Goal: Navigation & Orientation: Find specific page/section

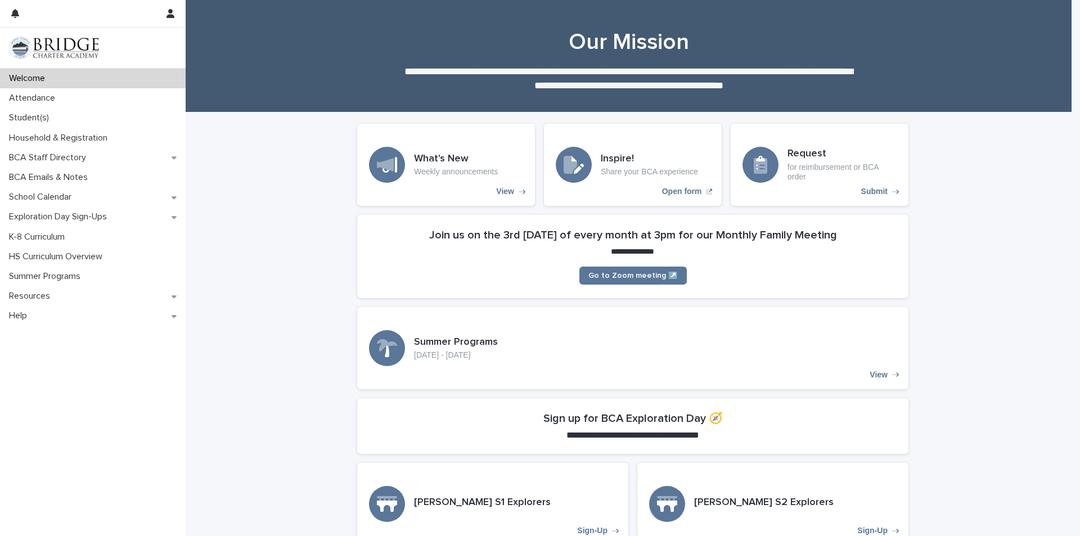
click at [32, 103] on p "Attendance" at bounding box center [35, 98] width 60 height 11
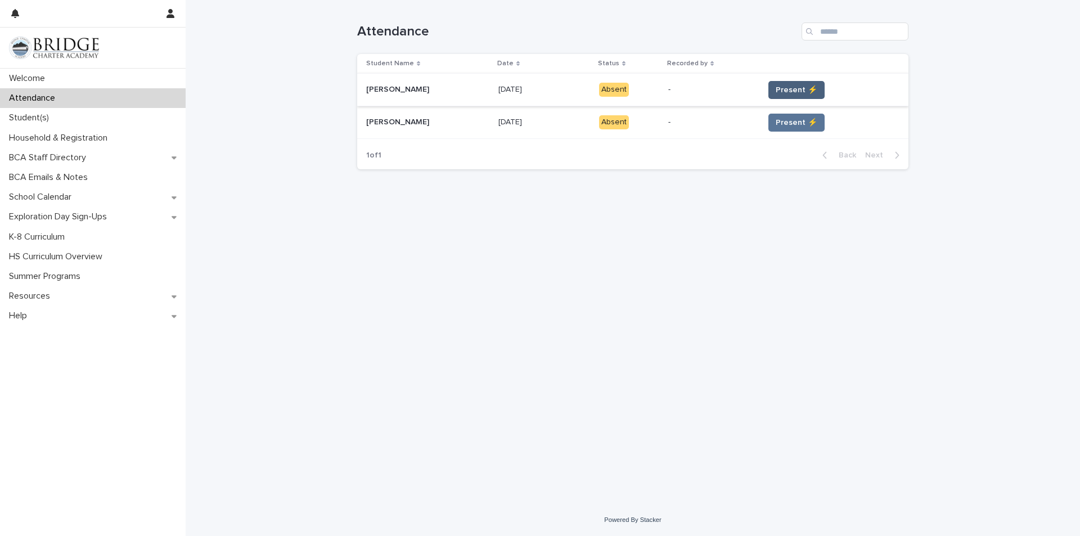
click at [789, 87] on span "Present ⚡" at bounding box center [797, 89] width 42 height 11
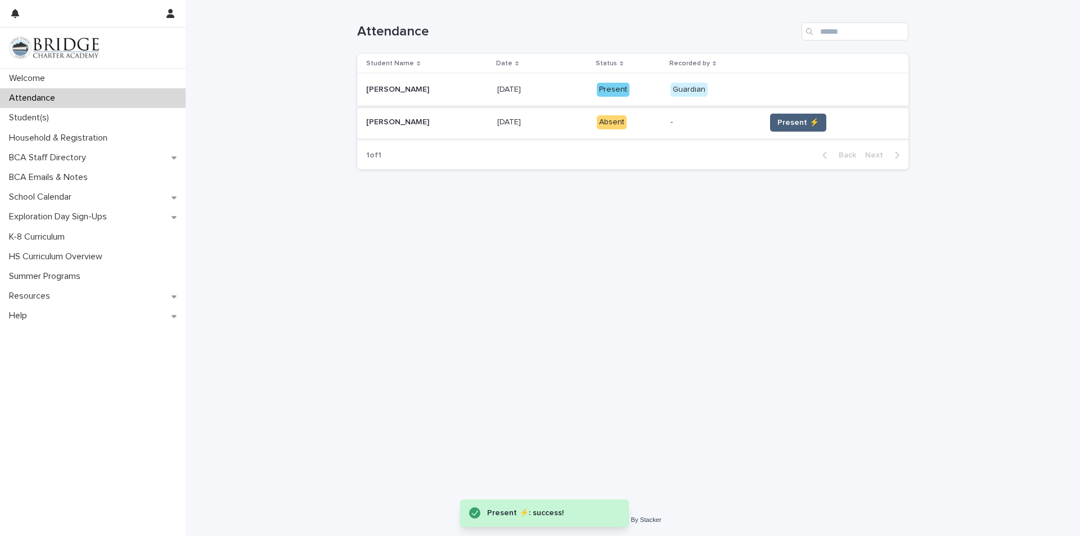
click at [788, 121] on span "Present ⚡" at bounding box center [799, 122] width 42 height 11
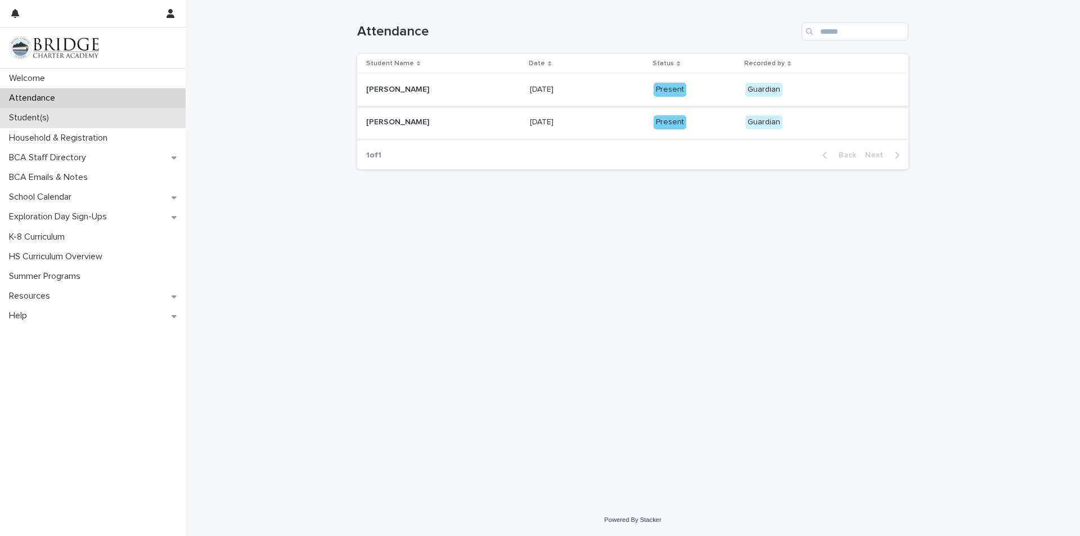
click at [33, 118] on p "Student(s)" at bounding box center [31, 118] width 53 height 11
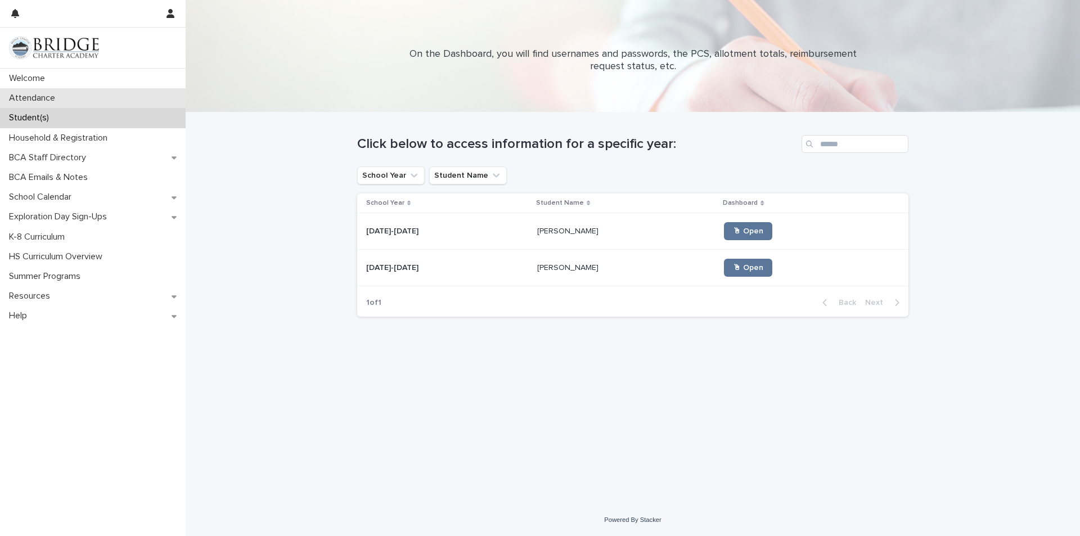
click at [33, 104] on p "Attendance" at bounding box center [35, 98] width 60 height 11
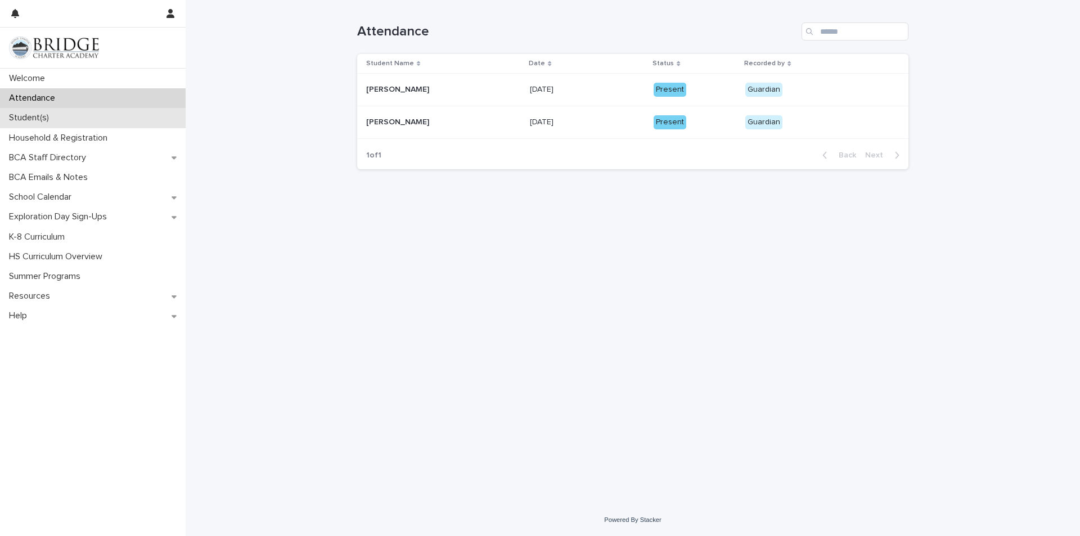
click at [43, 118] on p "Student(s)" at bounding box center [31, 118] width 53 height 11
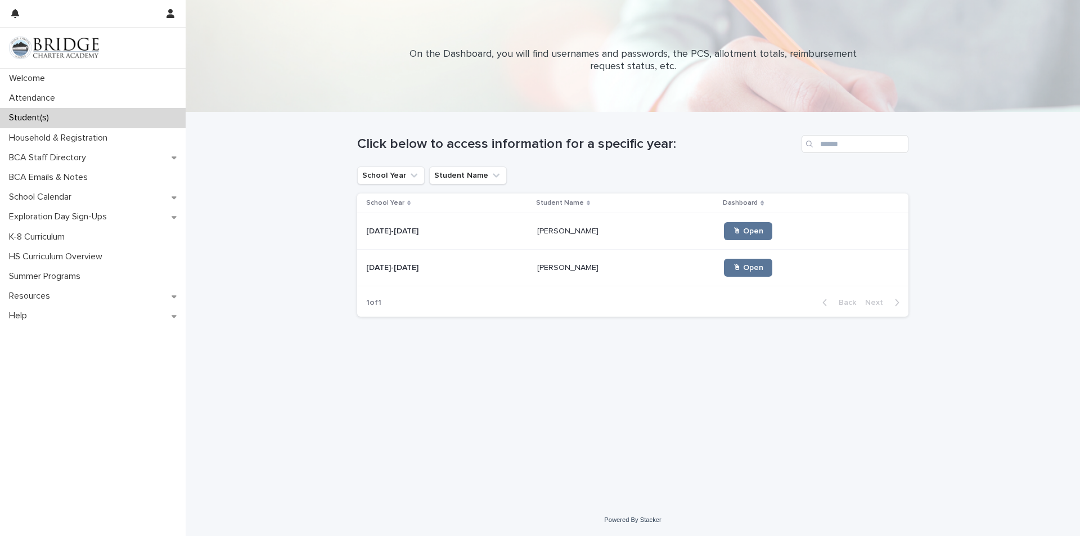
click at [563, 234] on p "[PERSON_NAME]" at bounding box center [569, 231] width 64 height 12
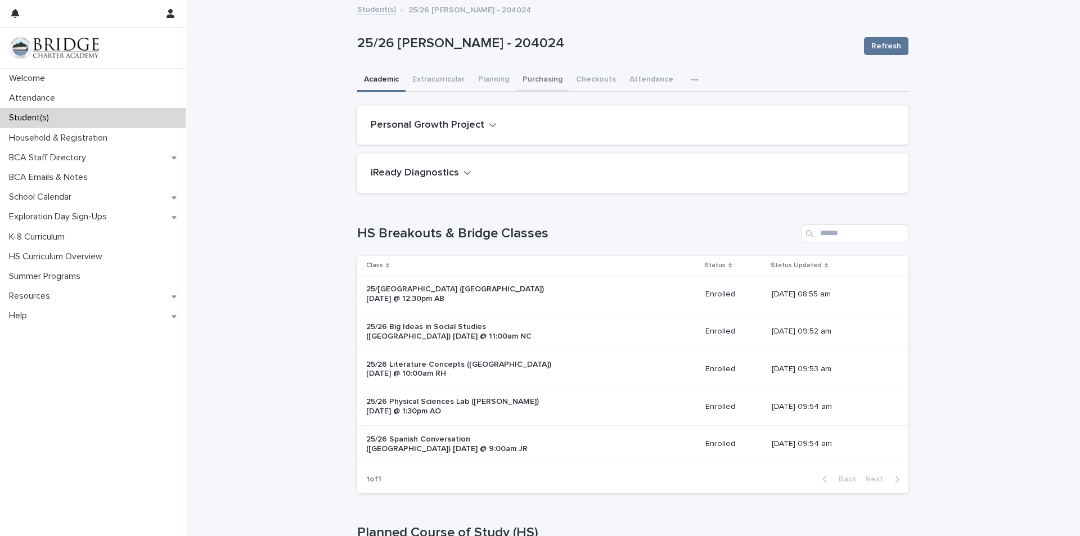
click at [536, 84] on button "Purchasing" at bounding box center [542, 81] width 53 height 24
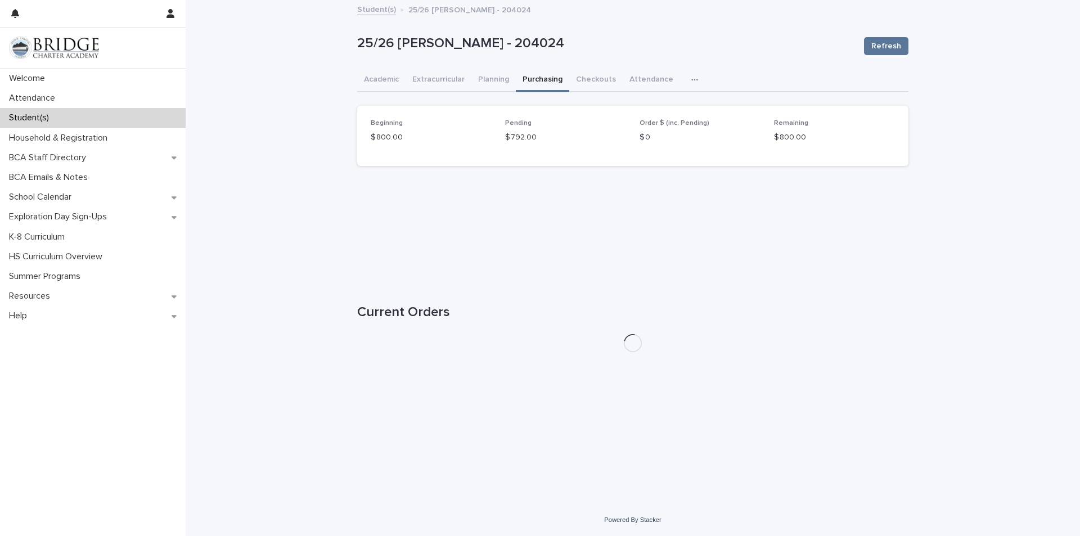
click at [37, 116] on p "Student(s)" at bounding box center [31, 118] width 53 height 11
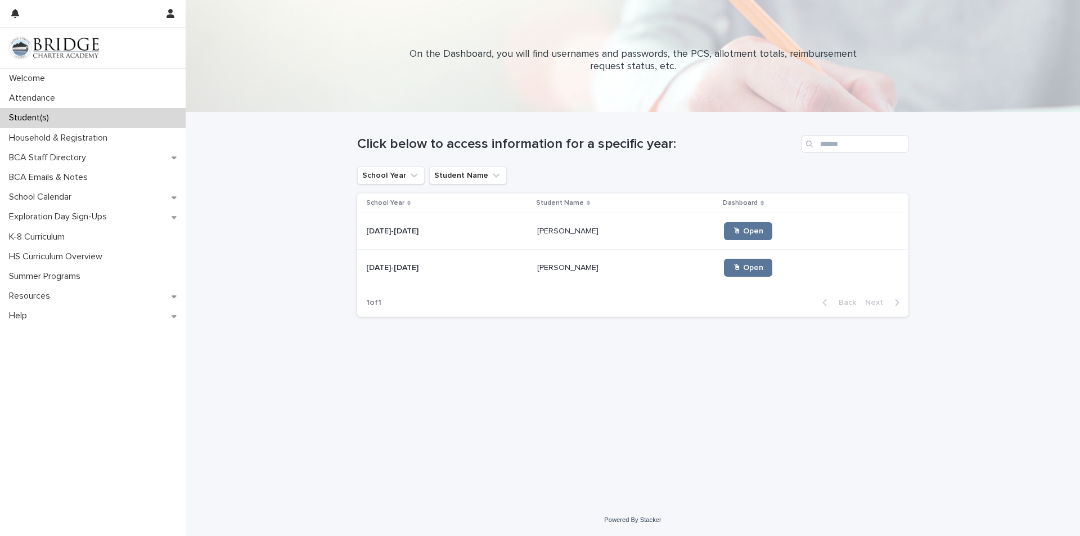
click at [553, 272] on p "[PERSON_NAME]" at bounding box center [569, 267] width 64 height 12
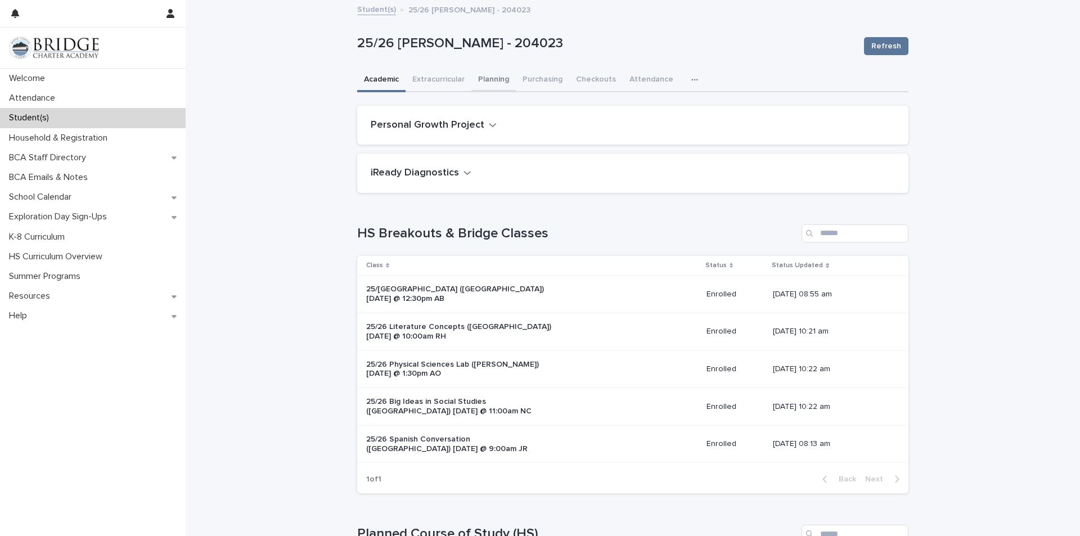
click at [493, 77] on button "Planning" at bounding box center [494, 81] width 44 height 24
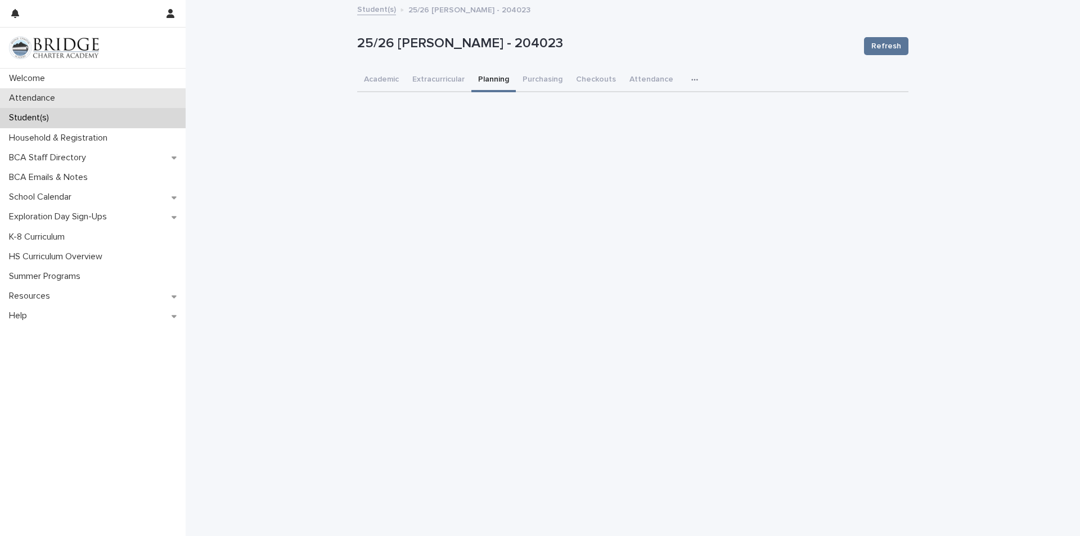
click at [35, 98] on p "Attendance" at bounding box center [35, 98] width 60 height 11
